Goal: Task Accomplishment & Management: Manage account settings

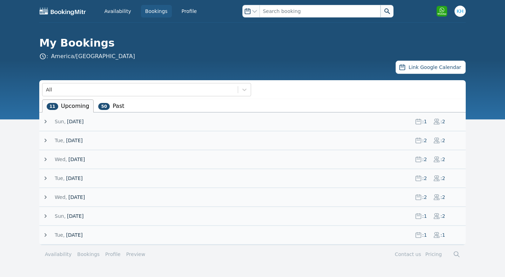
click at [70, 122] on span "[DATE]" at bounding box center [75, 121] width 16 height 7
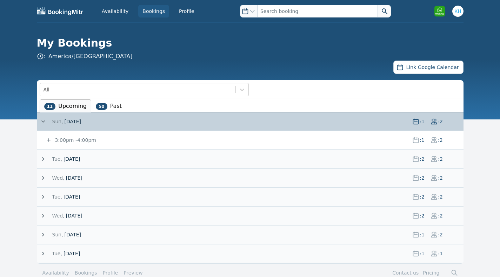
click at [47, 139] on icon at bounding box center [48, 140] width 7 height 7
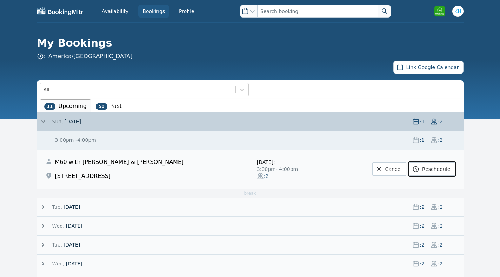
click at [437, 172] on link "Reschedule" at bounding box center [432, 169] width 46 height 13
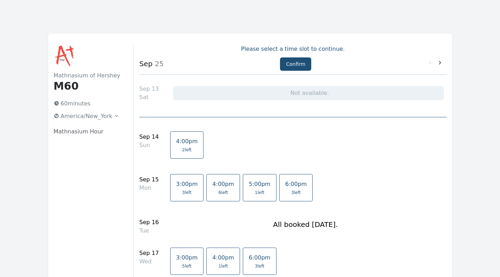
click at [180, 145] on link "4:00pm 2 left" at bounding box center [187, 144] width 34 height 27
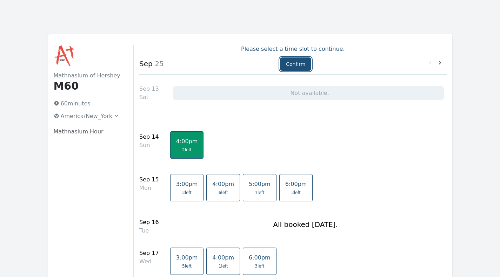
click at [298, 66] on button "Confirm" at bounding box center [295, 63] width 31 height 13
select select "2"
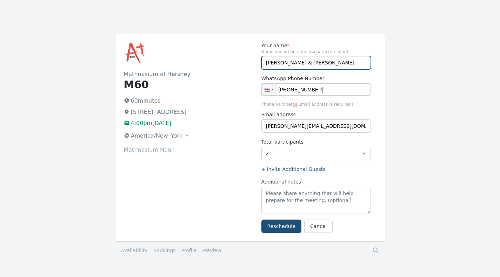
drag, startPoint x: 278, startPoint y: 63, endPoint x: 294, endPoint y: 63, distance: 16.1
click at [294, 63] on input "[PERSON_NAME] & [PERSON_NAME]" at bounding box center [315, 62] width 109 height 13
type input "[PERSON_NAME]"
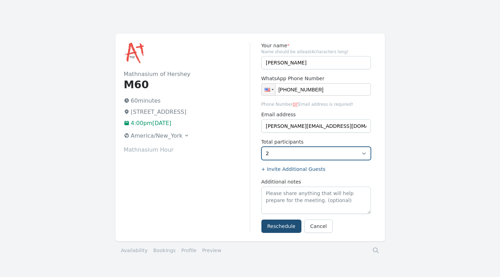
click at [286, 152] on select "1 2" at bounding box center [315, 153] width 109 height 13
select select "1"
click at [261, 147] on select "1 2" at bounding box center [315, 153] width 109 height 13
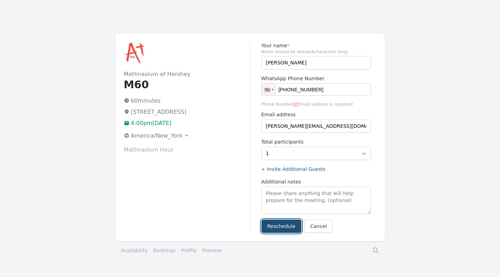
click at [285, 226] on button "Reschedule" at bounding box center [281, 226] width 40 height 13
